Goal: Task Accomplishment & Management: Manage account settings

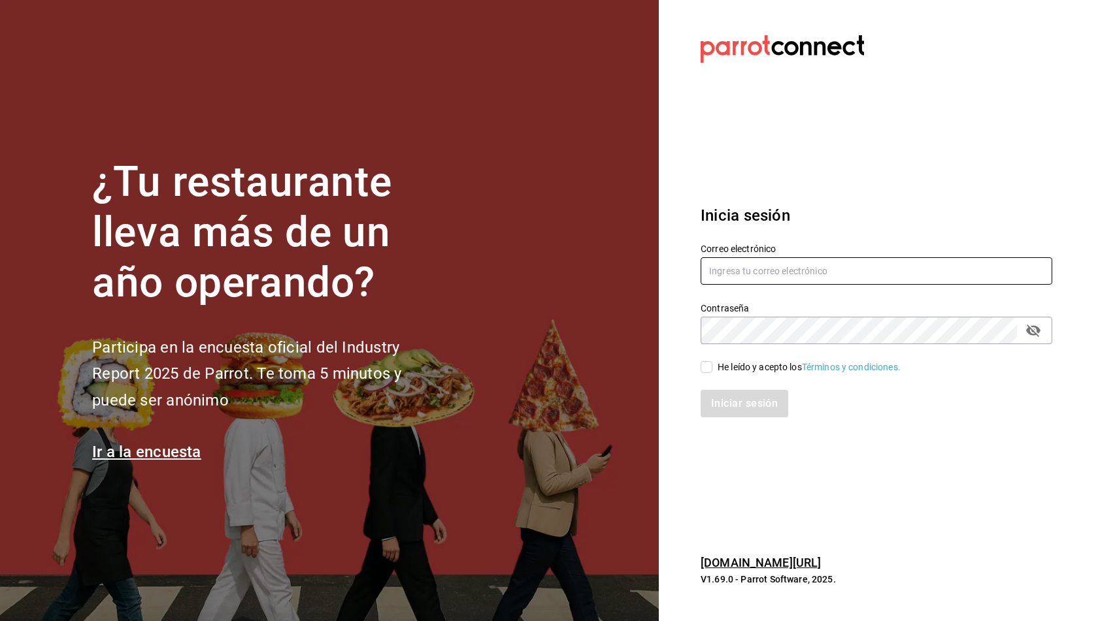
click at [772, 273] on input "text" at bounding box center [877, 270] width 352 height 27
type input "multiuser@tetecoloh.com"
click at [724, 364] on div "He leído y acepto los Términos y condiciones." at bounding box center [809, 368] width 183 height 14
click at [712, 364] on input "He leído y acepto los Términos y condiciones." at bounding box center [707, 367] width 12 height 12
checkbox input "true"
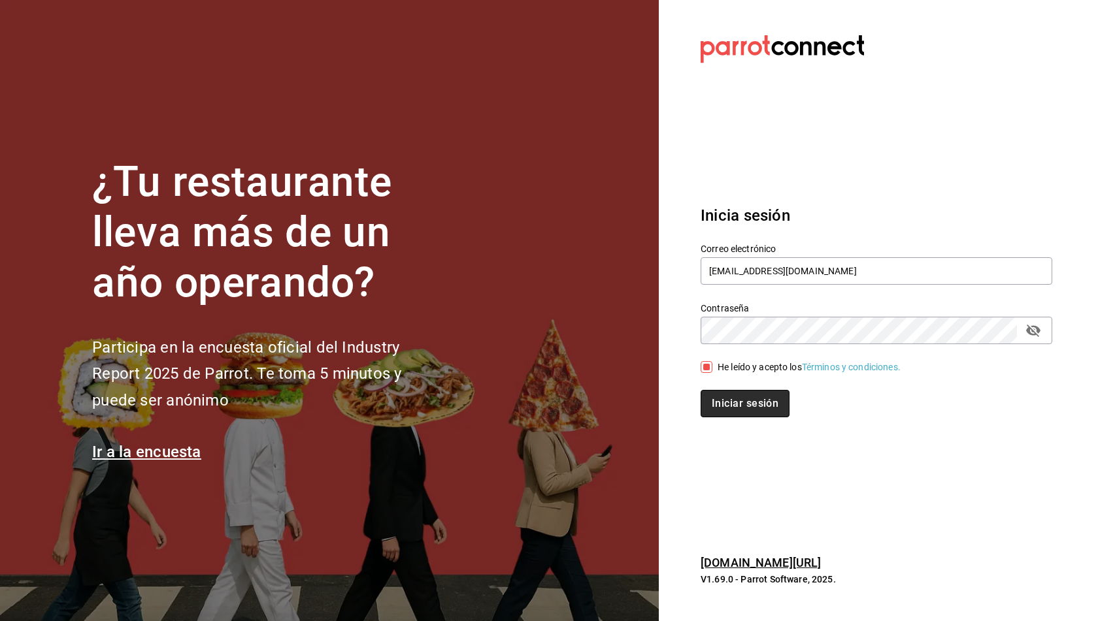
click at [733, 401] on button "Iniciar sesión" at bounding box center [745, 403] width 89 height 27
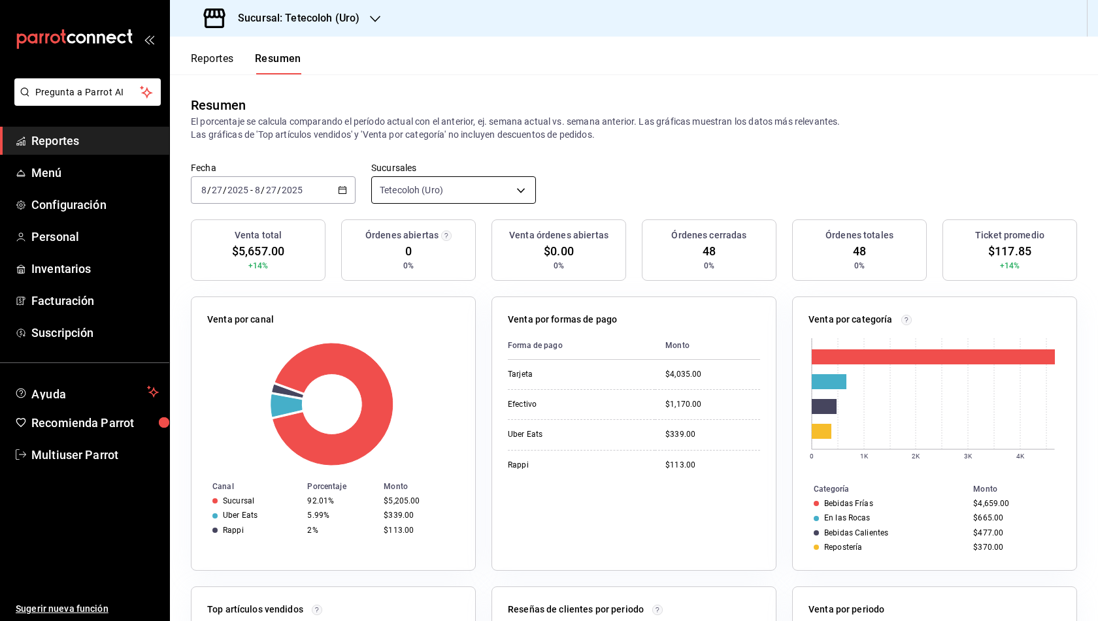
click at [400, 189] on body "Pregunta a Parrot AI Reportes Menú Configuración Personal Inventarios Facturaci…" at bounding box center [549, 310] width 1098 height 621
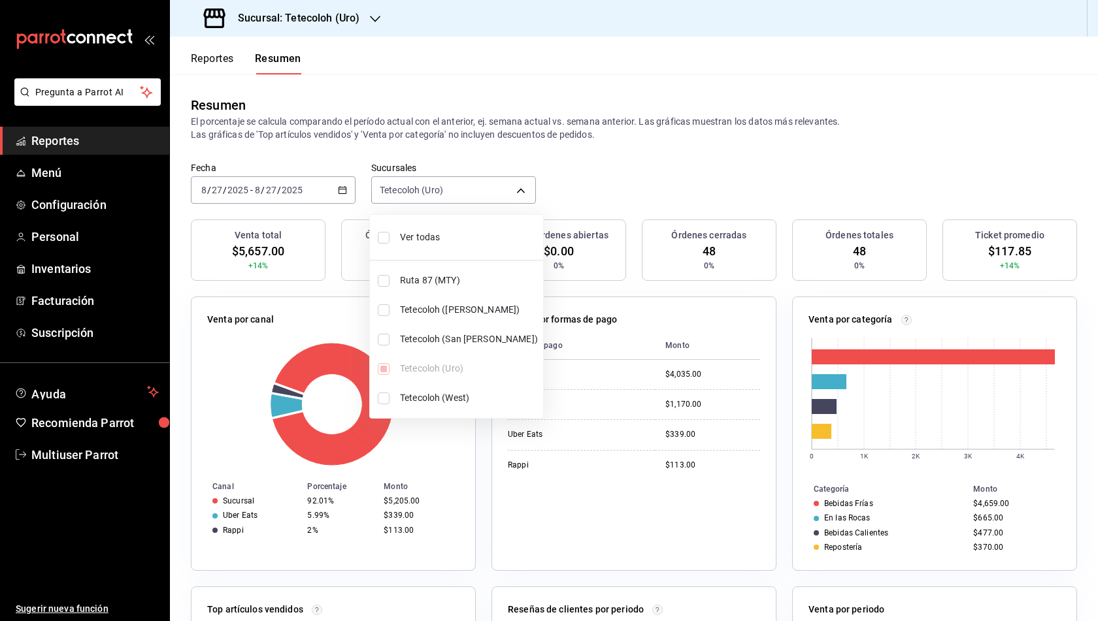
click at [427, 244] on li "Ver todas" at bounding box center [456, 237] width 173 height 35
type input "[object Object],[object Object],[object Object],[object Object],[object Object]"
checkbox input "true"
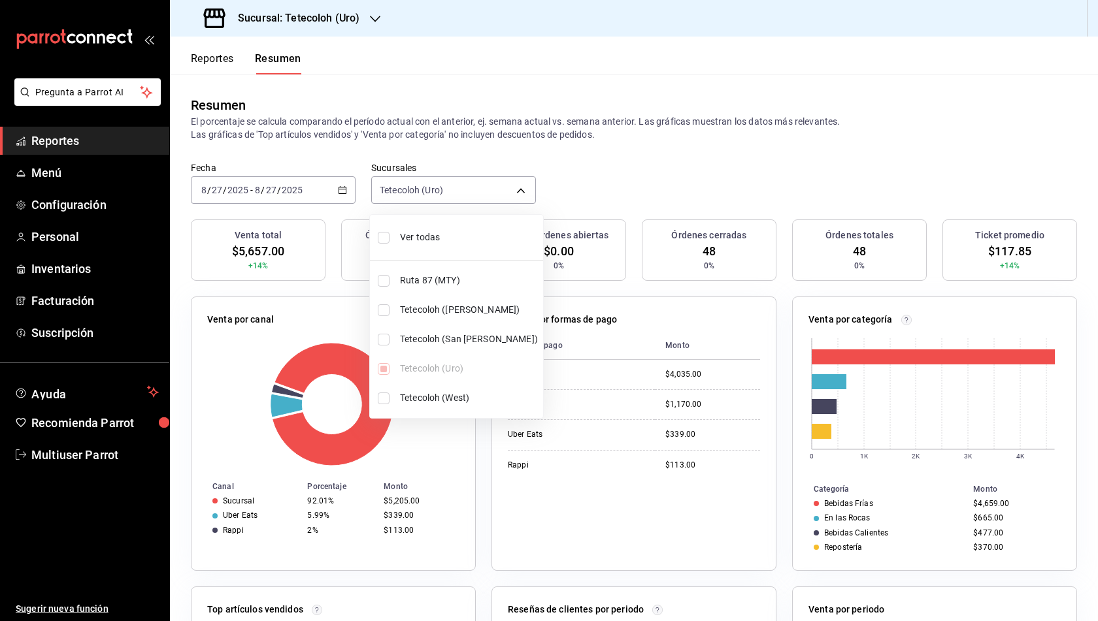
checkbox input "true"
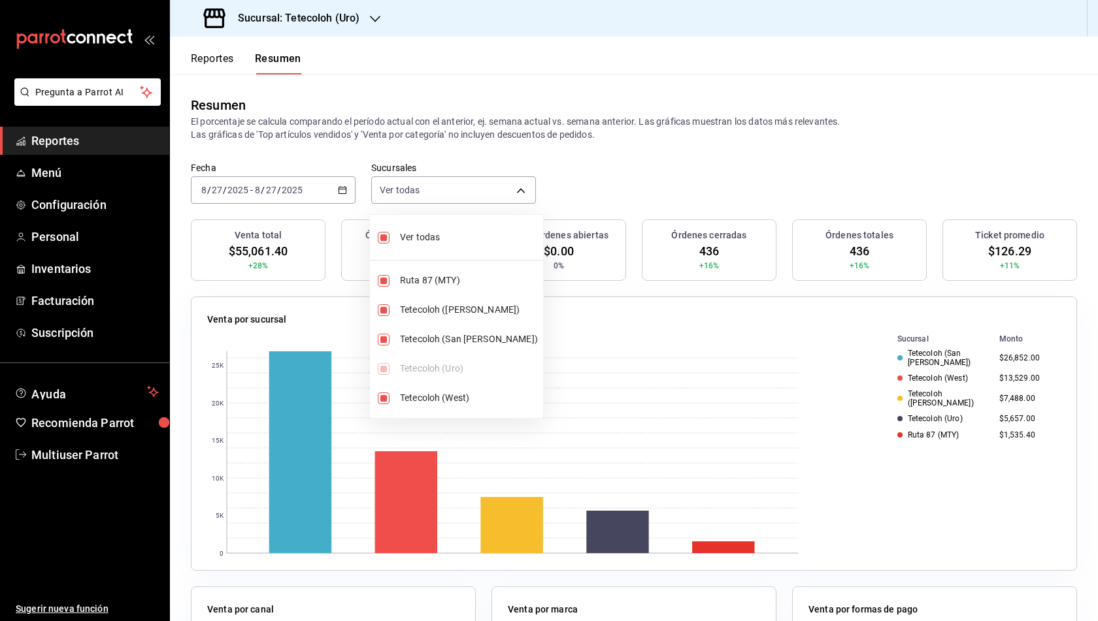
click at [658, 151] on div at bounding box center [549, 310] width 1098 height 621
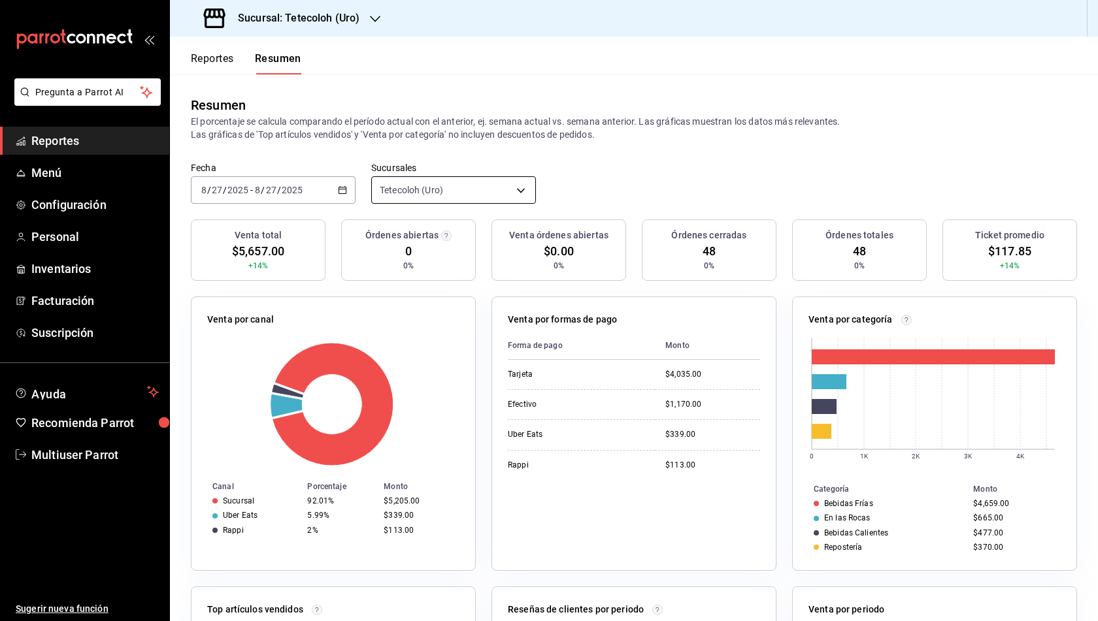
click at [436, 195] on body "Pregunta a Parrot AI Reportes Menú Configuración Personal Inventarios Facturaci…" at bounding box center [549, 310] width 1098 height 621
